Goal: Task Accomplishment & Management: Complete application form

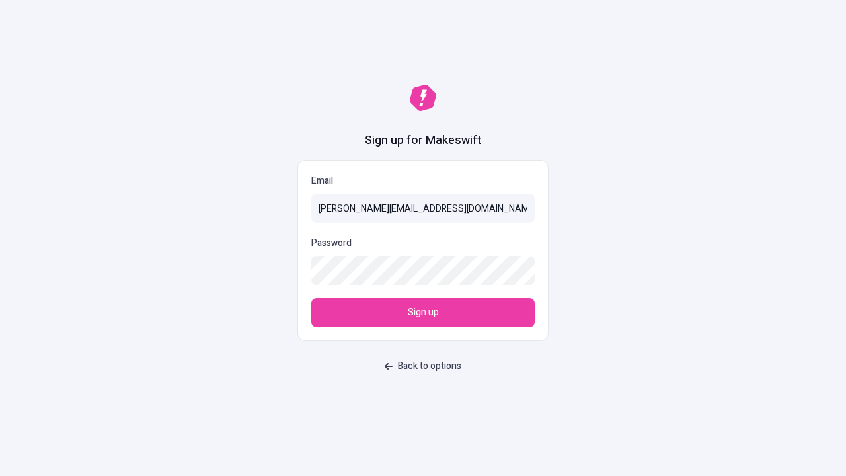
type input "[PERSON_NAME][EMAIL_ADDRESS][DOMAIN_NAME]"
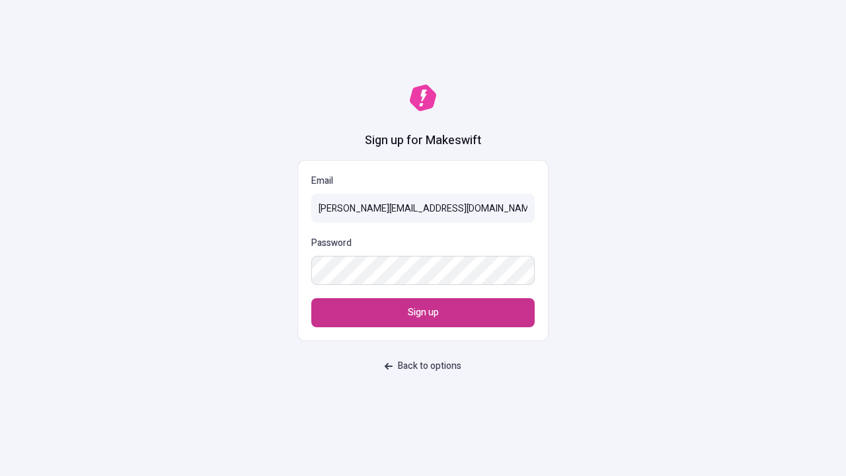
click at [423, 313] on span "Sign up" at bounding box center [423, 312] width 31 height 15
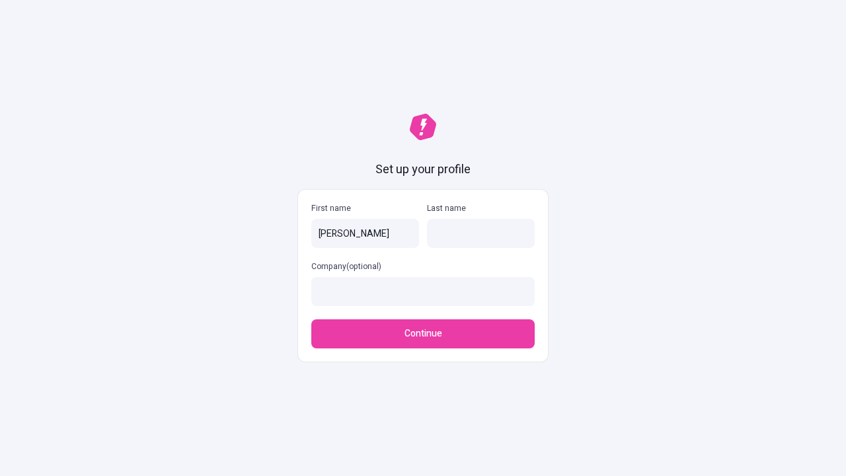
type input "Hyman"
type input "Stoltenberg"
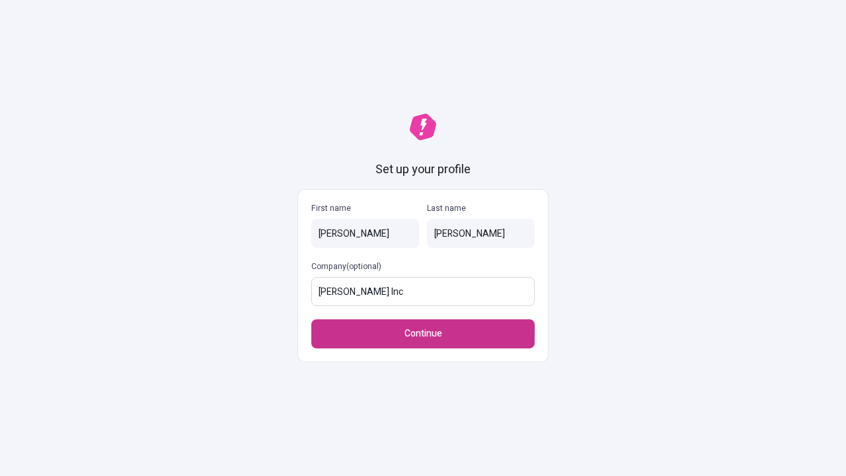
type input "Hamill Inc"
click at [423, 327] on span "Continue" at bounding box center [424, 334] width 38 height 15
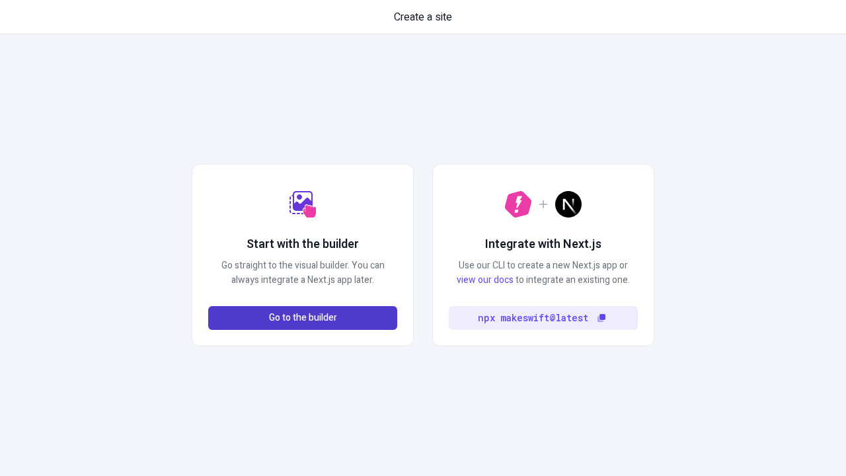
click at [303, 318] on span "Go to the builder" at bounding box center [303, 318] width 68 height 15
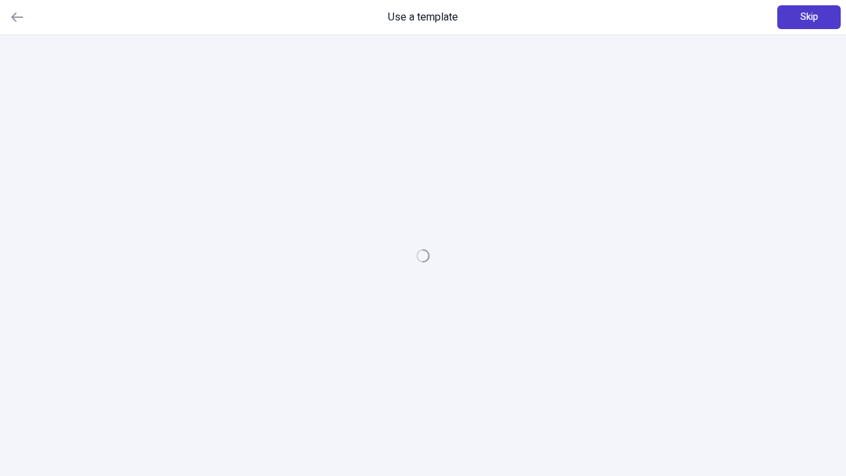
click at [809, 17] on span "Skip" at bounding box center [810, 17] width 18 height 15
